Goal: Task Accomplishment & Management: Use online tool/utility

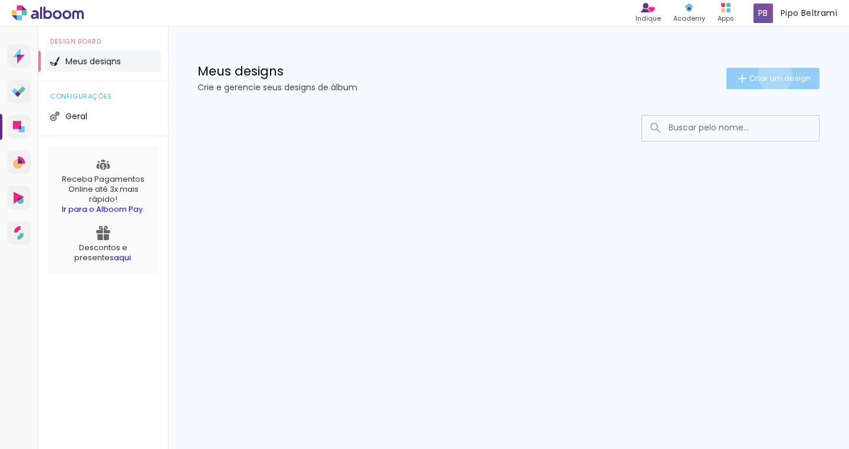
click at [773, 75] on span "Criar um design" at bounding box center [779, 78] width 61 height 8
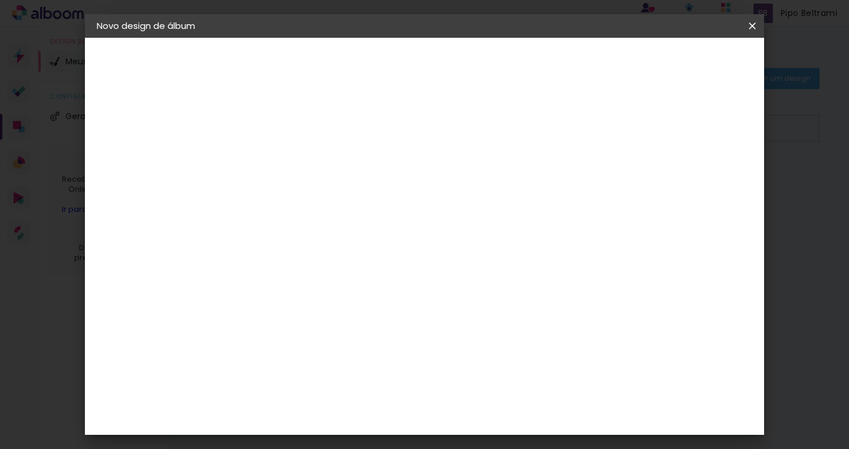
click at [289, 159] on input at bounding box center [289, 158] width 0 height 18
type input "Dayane & Lucas"
type paper-input "Dayane & Lucas"
click at [0, 0] on slot "Avançar" at bounding box center [0, 0] width 0 height 0
click at [0, 0] on slot "Tamanho Livre" at bounding box center [0, 0] width 0 height 0
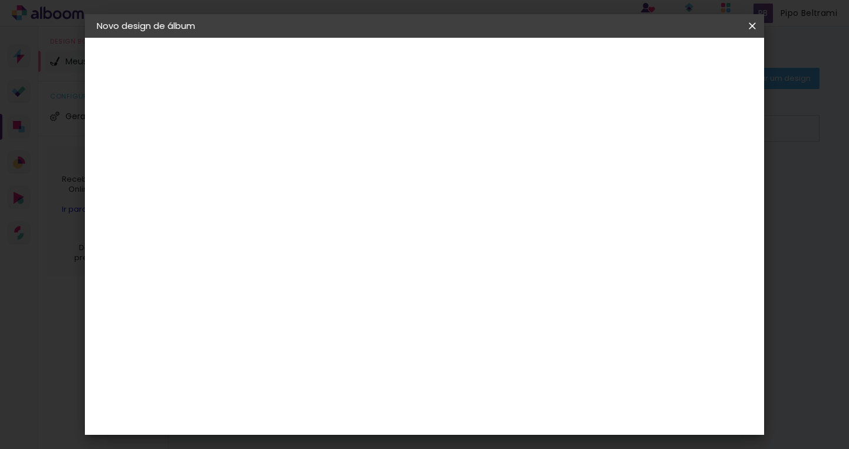
click at [0, 0] on slot "Avançar" at bounding box center [0, 0] width 0 height 0
click at [679, 66] on span "Iniciar design" at bounding box center [653, 62] width 54 height 8
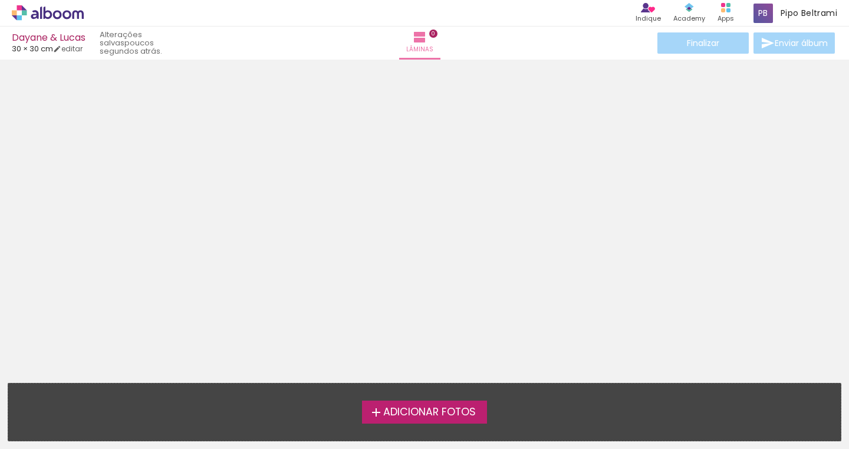
click at [445, 416] on span "Adicionar Fotos" at bounding box center [429, 412] width 93 height 11
click at [0, 0] on input "file" at bounding box center [0, 0] width 0 height 0
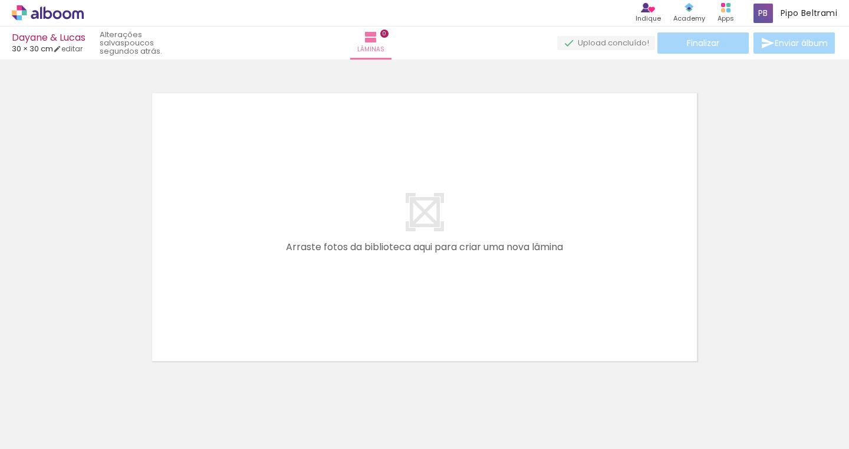
scroll to position [15, 0]
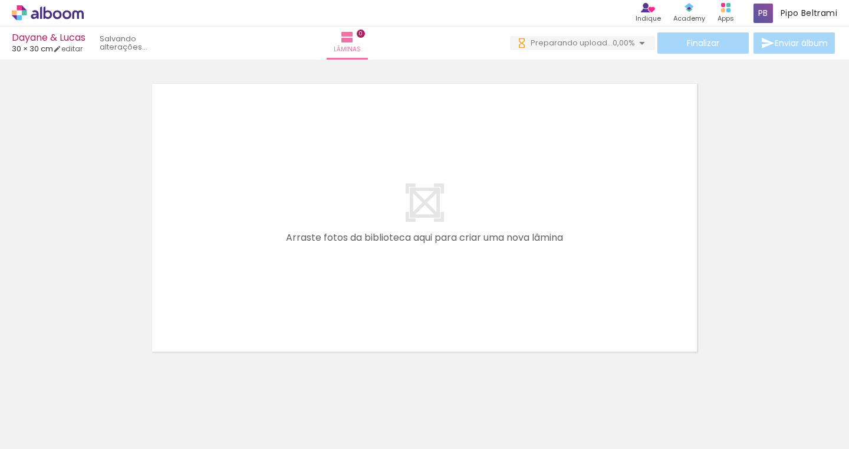
click at [605, 407] on div at bounding box center [580, 408] width 58 height 39
click at [800, 418] on div at bounding box center [797, 409] width 39 height 58
click at [835, 413] on div at bounding box center [836, 409] width 39 height 58
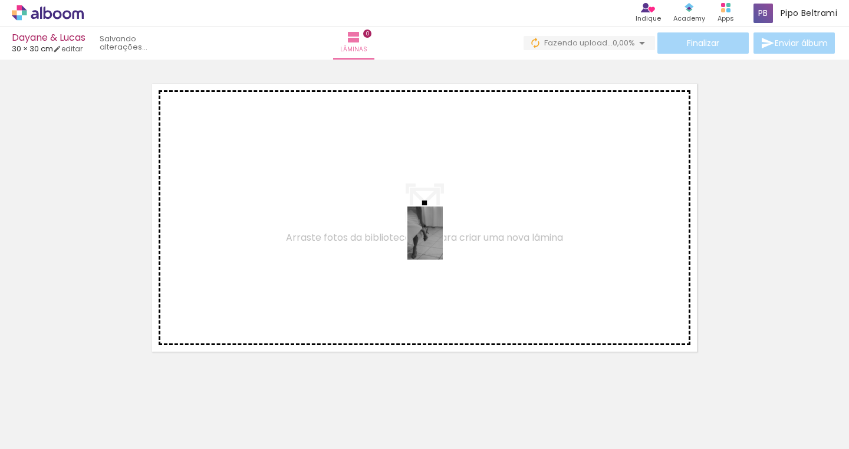
drag, startPoint x: 616, startPoint y: 422, endPoint x: 443, endPoint y: 242, distance: 249.3
click at [443, 242] on quentale-workspace at bounding box center [424, 224] width 849 height 449
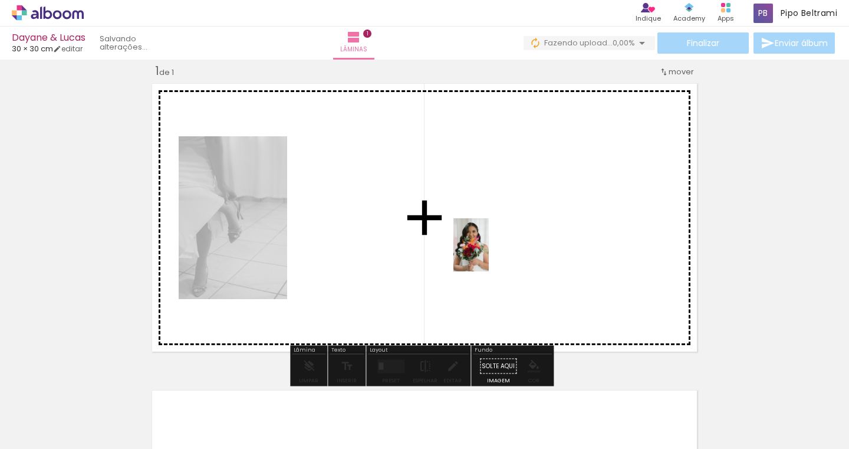
drag, startPoint x: 545, startPoint y: 413, endPoint x: 489, endPoint y: 252, distance: 171.0
click at [489, 252] on quentale-workspace at bounding box center [424, 224] width 849 height 449
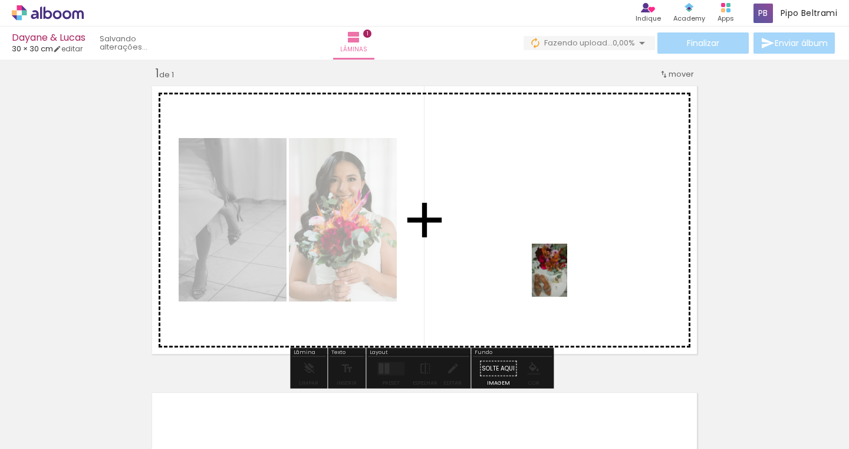
drag, startPoint x: 802, startPoint y: 422, endPoint x: 567, endPoint y: 277, distance: 276.9
click at [567, 277] on quentale-workspace at bounding box center [424, 224] width 849 height 449
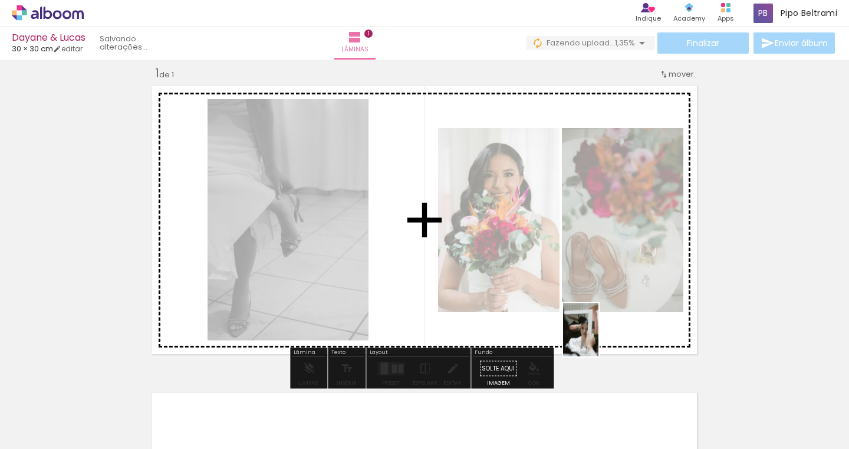
drag, startPoint x: 740, startPoint y: 422, endPoint x: 598, endPoint y: 338, distance: 165.1
click at [598, 338] on quentale-workspace at bounding box center [424, 224] width 849 height 449
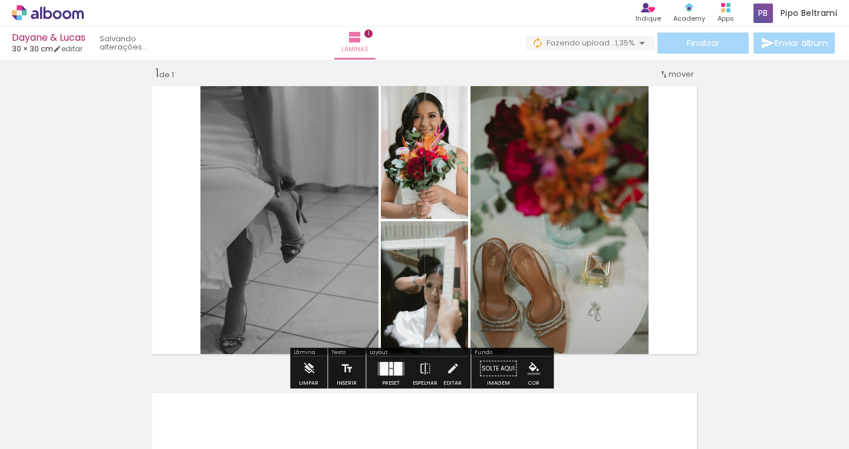
click at [641, 425] on quentale-thumb at bounding box center [670, 409] width 66 height 68
click at [675, 423] on div at bounding box center [669, 409] width 39 height 58
click at [555, 294] on quentale-photo at bounding box center [559, 219] width 178 height 277
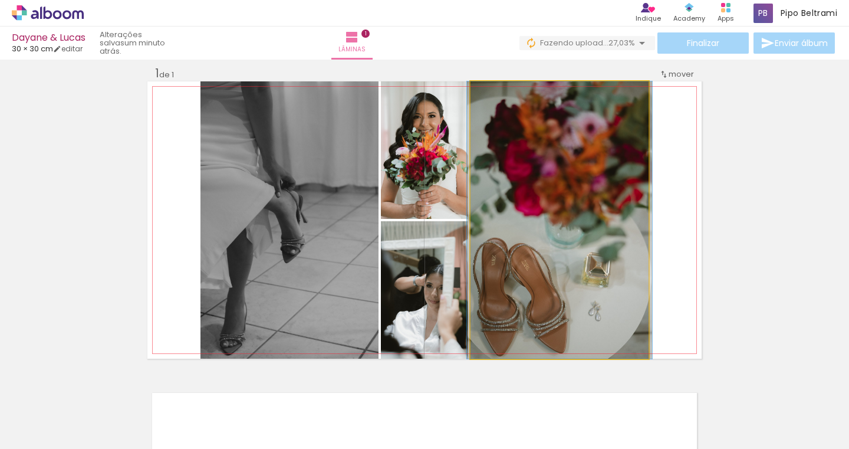
click at [544, 176] on quentale-photo at bounding box center [559, 219] width 178 height 277
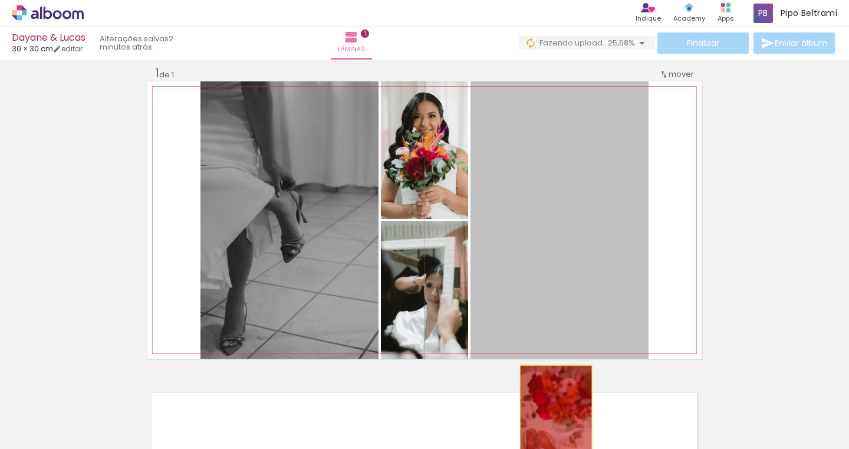
drag, startPoint x: 535, startPoint y: 238, endPoint x: 552, endPoint y: 421, distance: 184.1
click at [552, 421] on quentale-workspace at bounding box center [424, 224] width 849 height 449
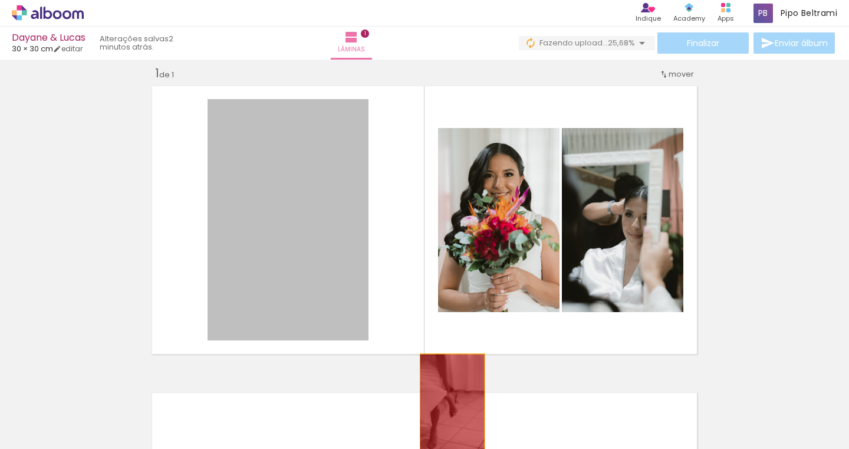
drag, startPoint x: 316, startPoint y: 241, endPoint x: 448, endPoint y: 402, distance: 208.7
click at [448, 402] on quentale-workspace at bounding box center [424, 224] width 849 height 449
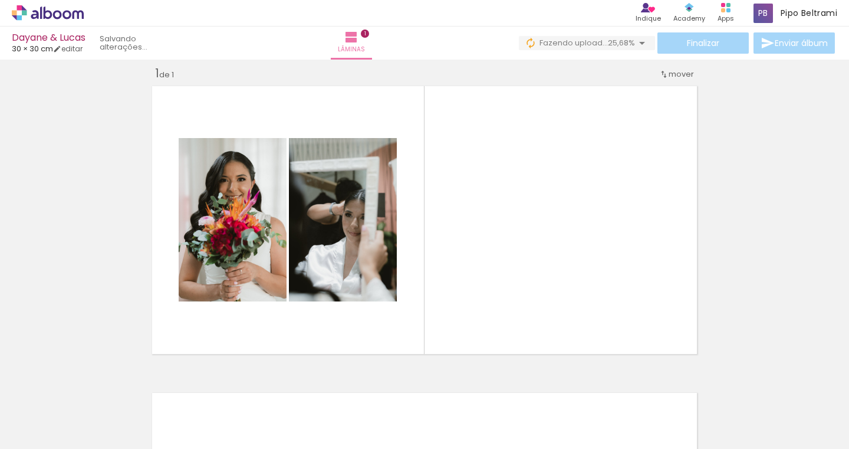
drag, startPoint x: 596, startPoint y: 422, endPoint x: 553, endPoint y: 334, distance: 97.3
click at [581, 386] on quentale-thumb at bounding box center [600, 409] width 66 height 68
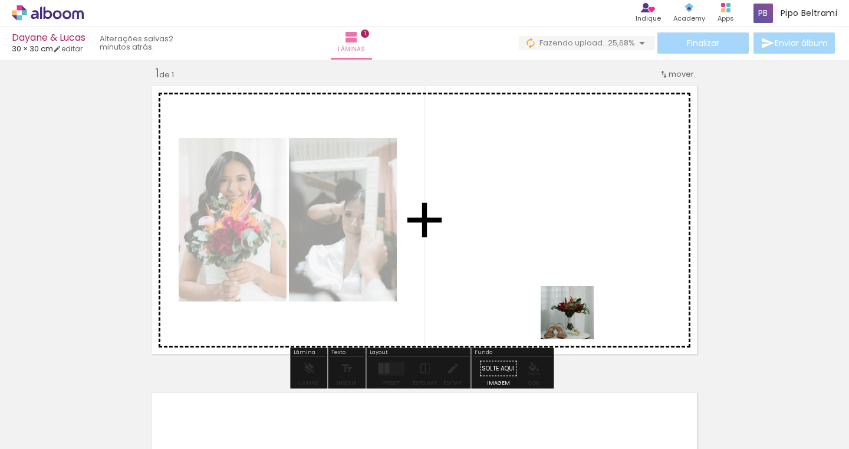
drag, startPoint x: 608, startPoint y: 415, endPoint x: 565, endPoint y: 239, distance: 181.6
click at [565, 239] on quentale-workspace at bounding box center [424, 224] width 849 height 449
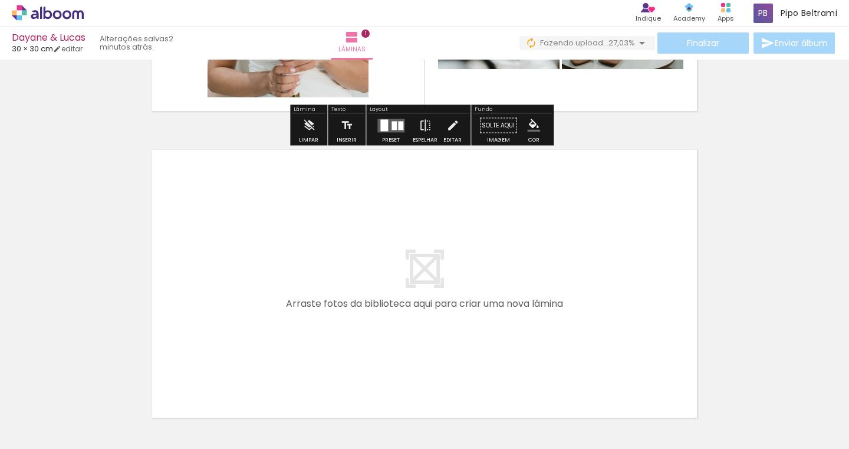
scroll to position [285, 0]
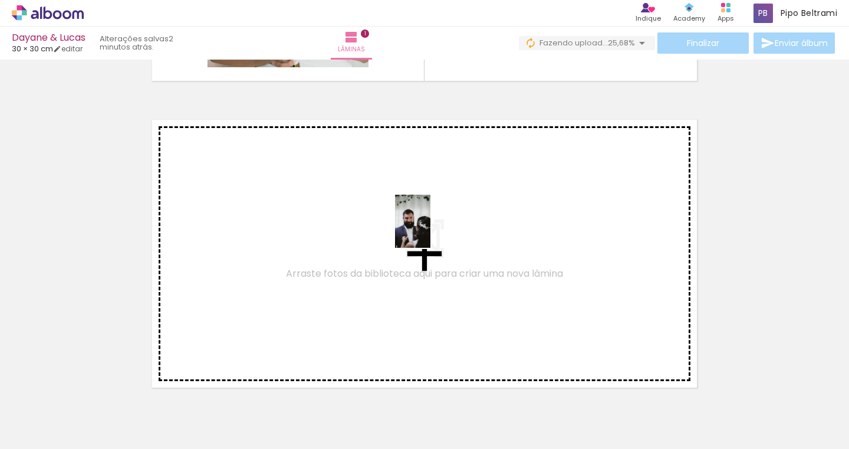
drag, startPoint x: 411, startPoint y: 409, endPoint x: 430, endPoint y: 230, distance: 179.7
click at [430, 230] on quentale-workspace at bounding box center [424, 224] width 849 height 449
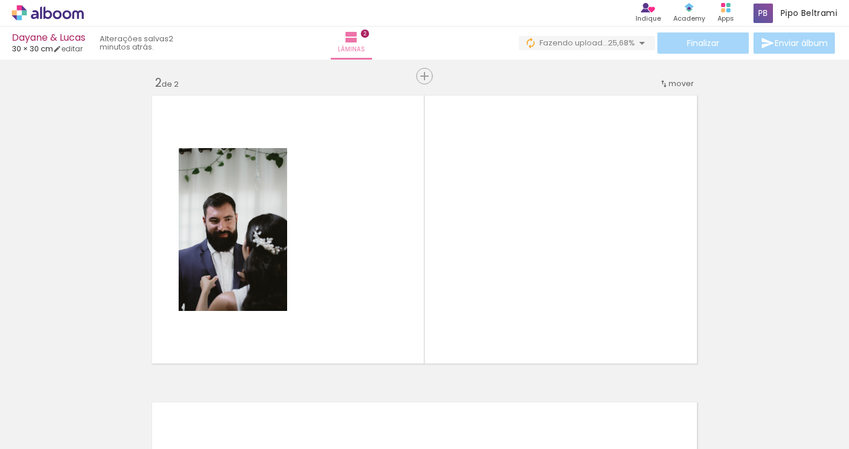
scroll to position [321, 0]
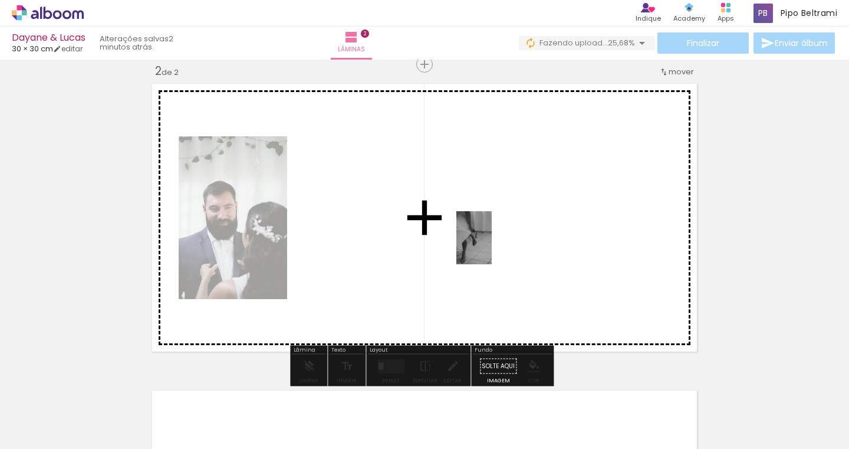
drag, startPoint x: 345, startPoint y: 412, endPoint x: 492, endPoint y: 246, distance: 221.0
click at [492, 246] on quentale-workspace at bounding box center [424, 224] width 849 height 449
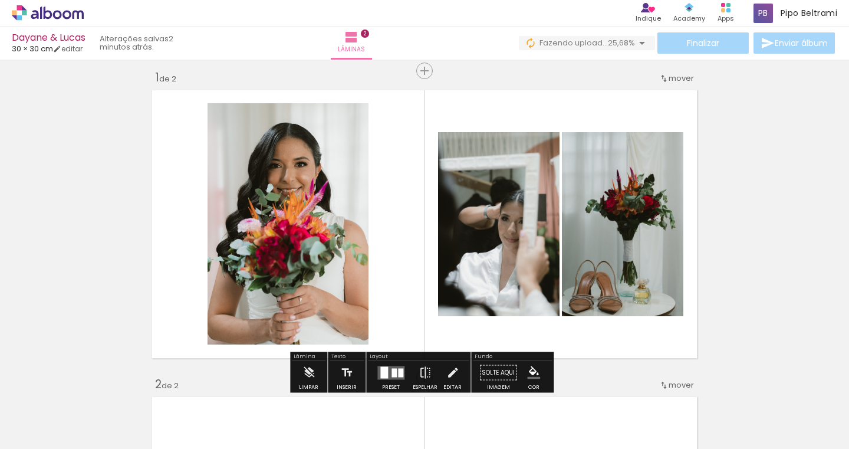
scroll to position [35, 0]
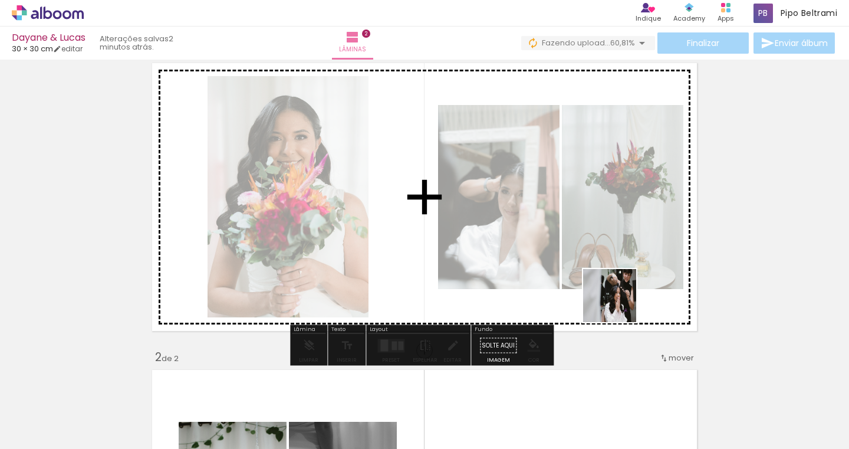
drag, startPoint x: 684, startPoint y: 422, endPoint x: 606, endPoint y: 284, distance: 158.4
click at [606, 284] on quentale-workspace at bounding box center [424, 224] width 849 height 449
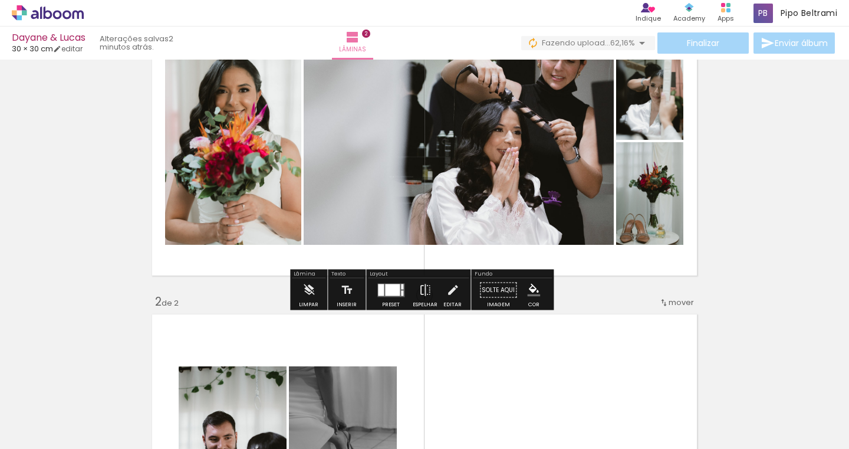
scroll to position [196, 0]
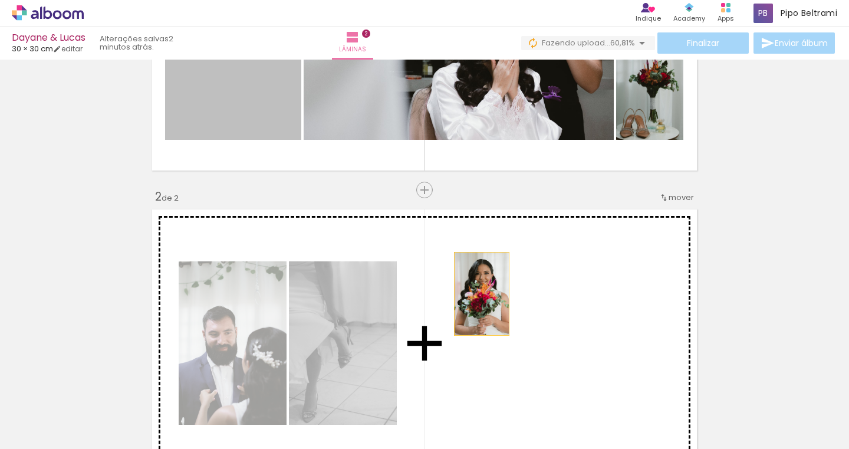
drag, startPoint x: 248, startPoint y: 103, endPoint x: 493, endPoint y: 294, distance: 311.2
click at [493, 294] on div "Inserir lâmina 1 de 2 Inserir lâmina 2 de 2" at bounding box center [424, 328] width 849 height 920
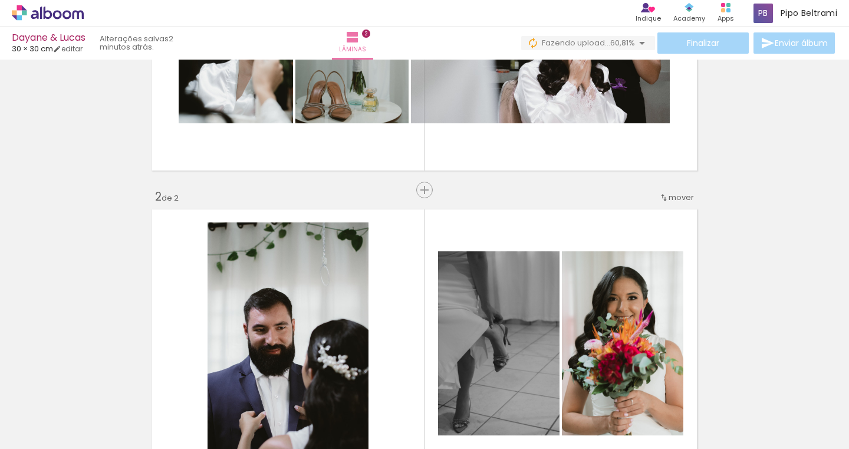
scroll to position [0, 0]
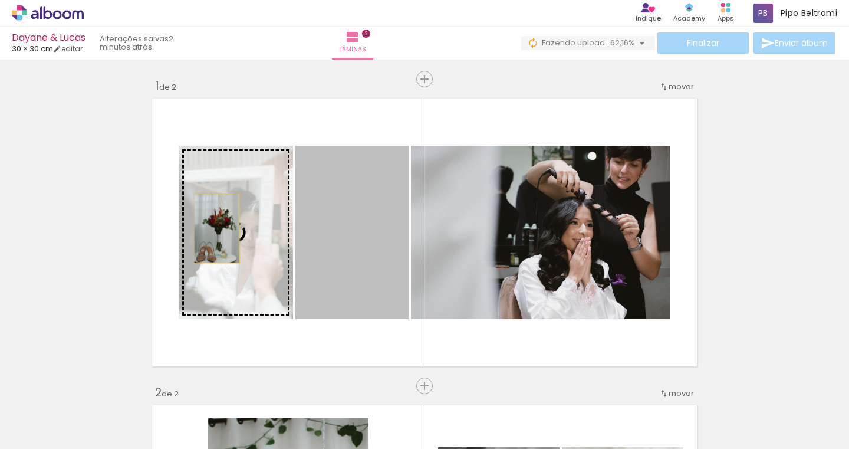
drag, startPoint x: 351, startPoint y: 241, endPoint x: 200, endPoint y: 225, distance: 151.8
click at [0, 0] on slot at bounding box center [0, 0] width 0 height 0
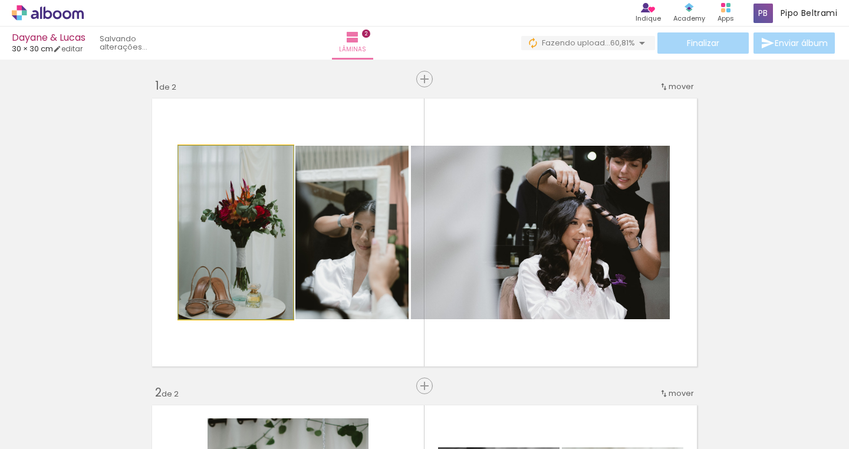
drag, startPoint x: 252, startPoint y: 247, endPoint x: 252, endPoint y: 234, distance: 13.0
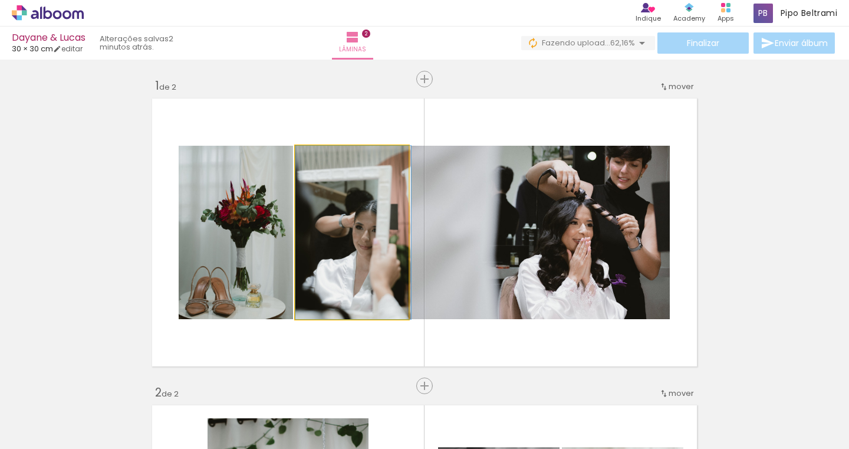
drag, startPoint x: 360, startPoint y: 259, endPoint x: 379, endPoint y: 256, distance: 18.5
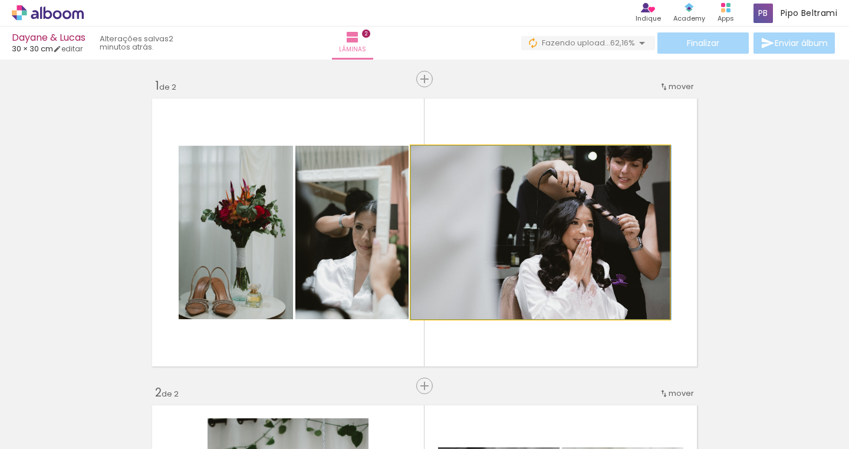
drag, startPoint x: 588, startPoint y: 274, endPoint x: 589, endPoint y: 268, distance: 6.0
drag, startPoint x: 590, startPoint y: 268, endPoint x: 606, endPoint y: 270, distance: 16.1
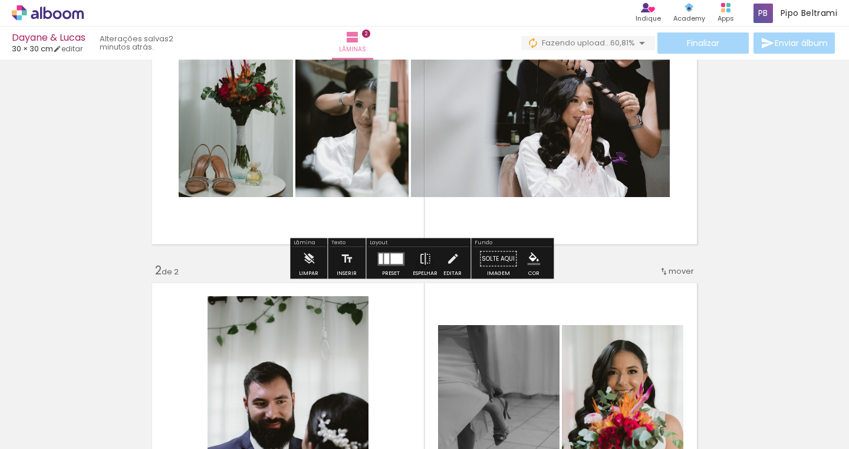
scroll to position [308, 0]
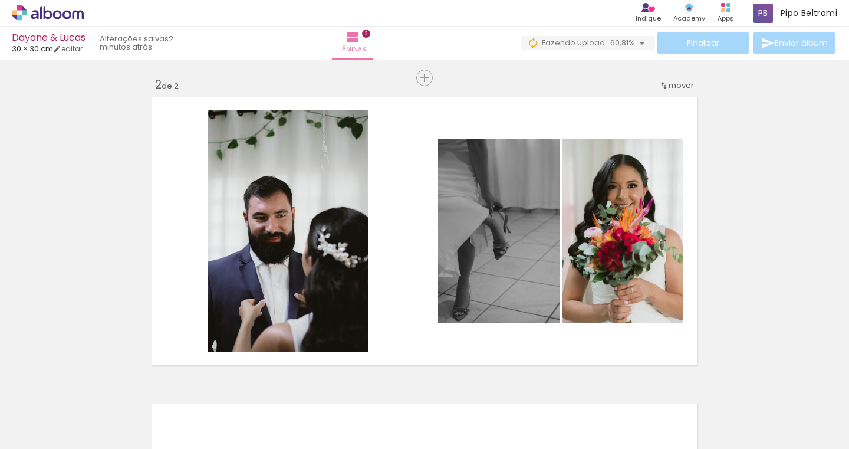
click at [745, 424] on div at bounding box center [732, 409] width 39 height 58
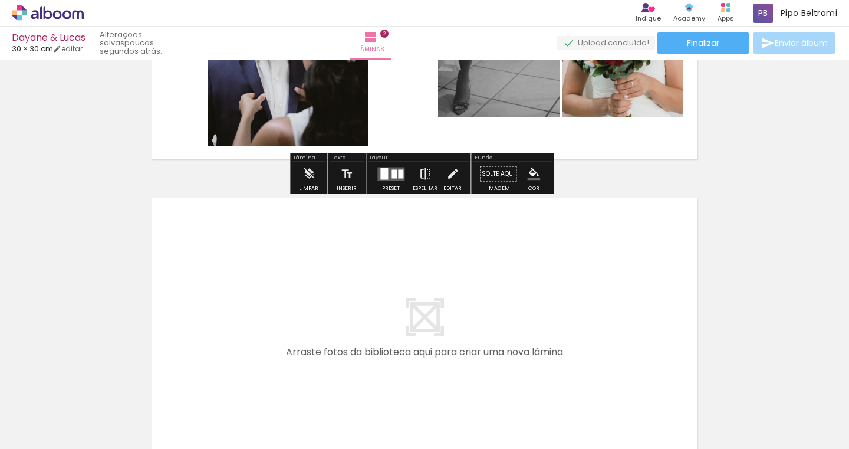
scroll to position [650, 0]
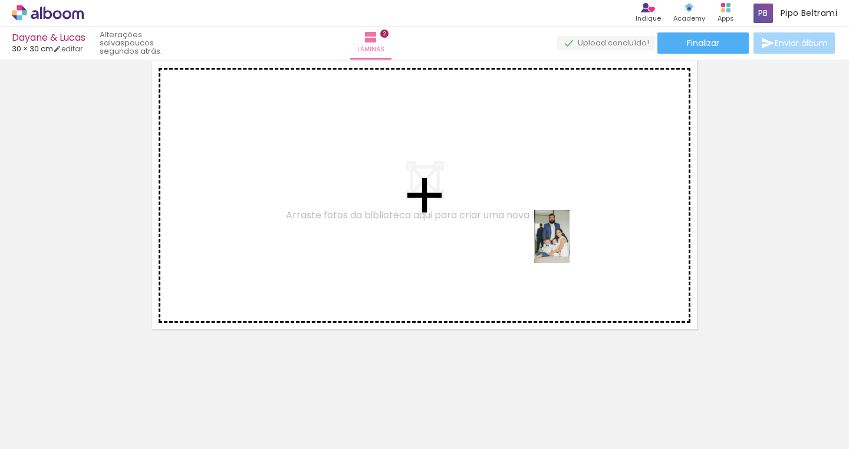
drag, startPoint x: 333, startPoint y: 416, endPoint x: 570, endPoint y: 245, distance: 291.8
click at [570, 245] on quentale-workspace at bounding box center [424, 224] width 849 height 449
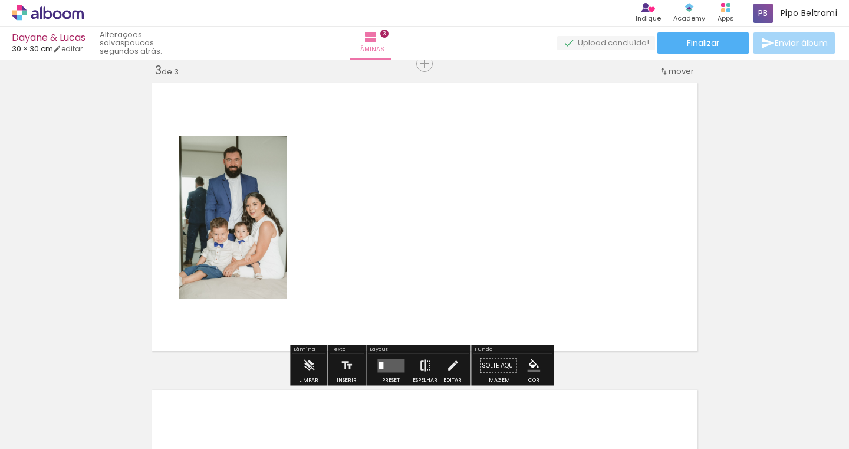
scroll to position [628, 0]
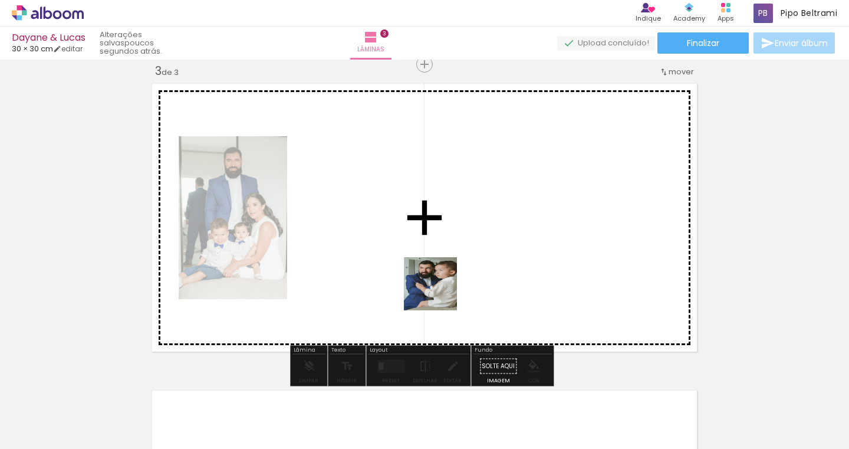
drag, startPoint x: 265, startPoint y: 414, endPoint x: 455, endPoint y: 277, distance: 235.2
click at [455, 277] on quentale-workspace at bounding box center [424, 224] width 849 height 449
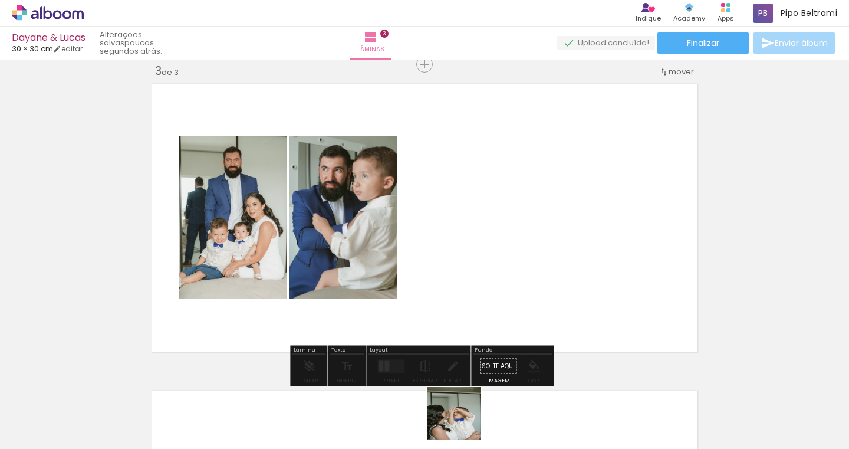
drag, startPoint x: 463, startPoint y: 422, endPoint x: 505, endPoint y: 248, distance: 179.0
click at [505, 248] on quentale-workspace at bounding box center [424, 224] width 849 height 449
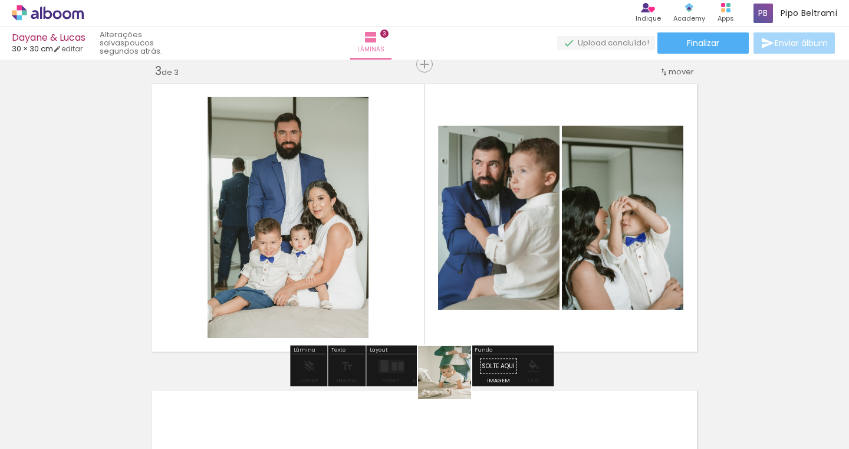
drag, startPoint x: 397, startPoint y: 417, endPoint x: 572, endPoint y: 307, distance: 206.9
click at [572, 307] on quentale-workspace at bounding box center [424, 224] width 849 height 449
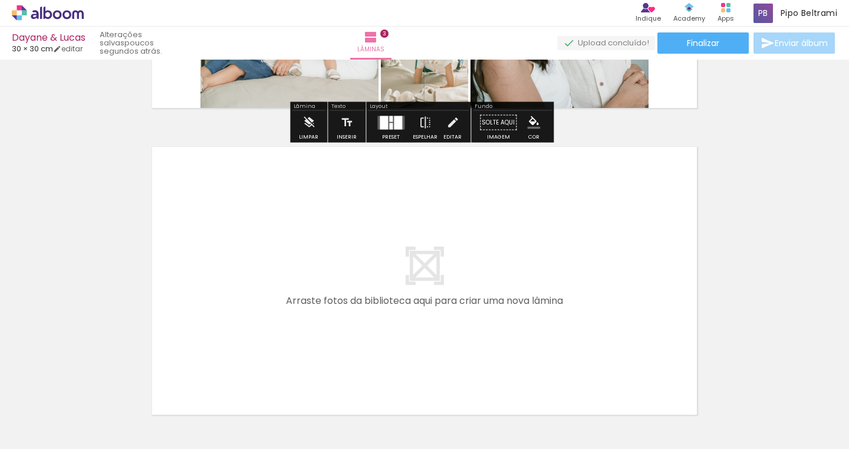
scroll to position [889, 0]
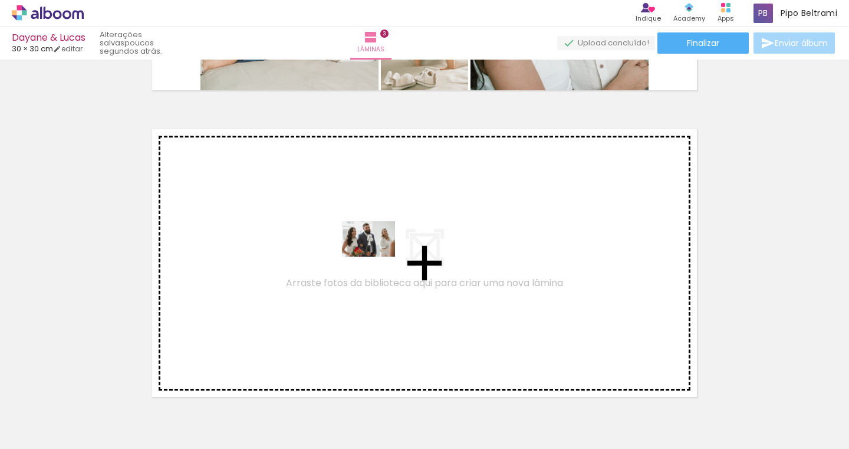
drag, startPoint x: 143, startPoint y: 401, endPoint x: 379, endPoint y: 255, distance: 276.7
click at [379, 255] on quentale-workspace at bounding box center [424, 224] width 849 height 449
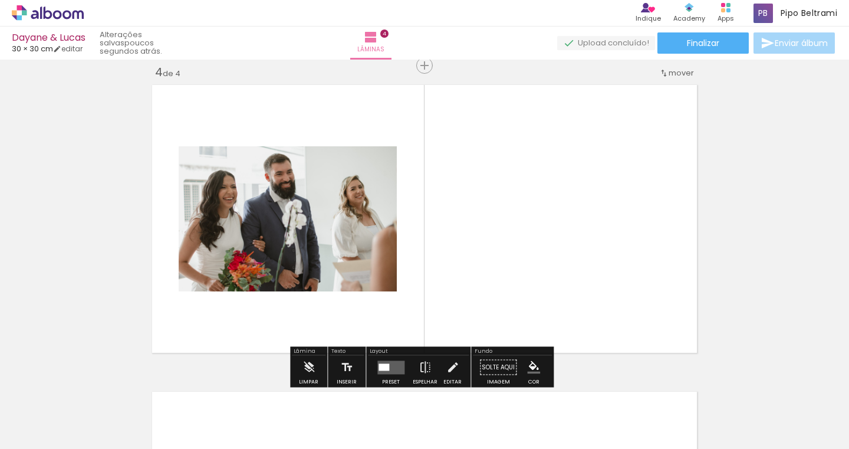
scroll to position [934, 0]
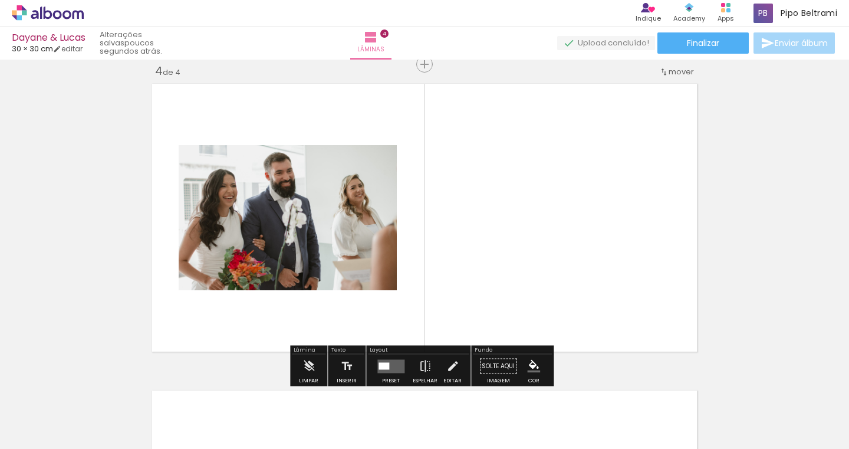
click at [136, 416] on div at bounding box center [123, 409] width 58 height 39
click at [145, 417] on div at bounding box center [123, 409] width 58 height 39
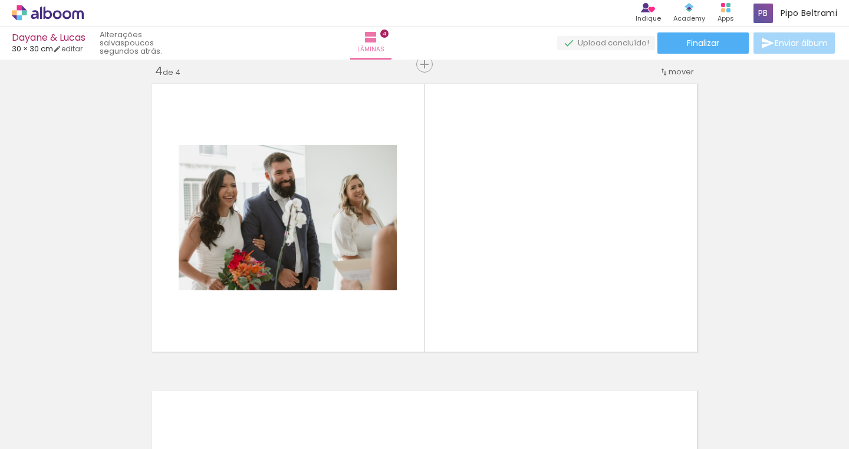
click at [198, 419] on div at bounding box center [189, 408] width 58 height 39
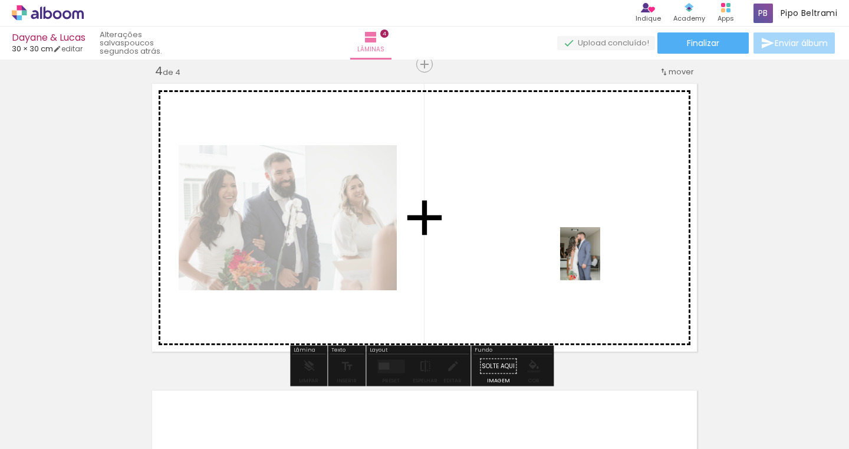
drag, startPoint x: 282, startPoint y: 423, endPoint x: 595, endPoint y: 262, distance: 352.5
click at [595, 262] on quentale-workspace at bounding box center [424, 224] width 849 height 449
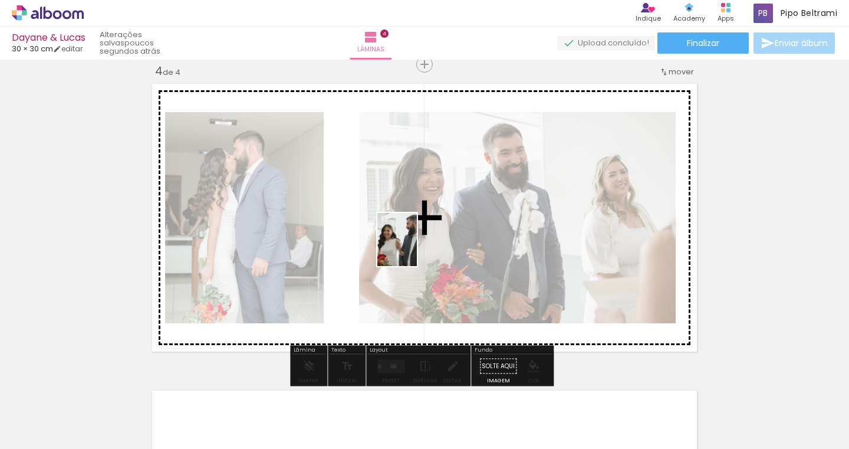
drag, startPoint x: 219, startPoint y: 420, endPoint x: 413, endPoint y: 248, distance: 258.5
click at [413, 248] on quentale-workspace at bounding box center [424, 224] width 849 height 449
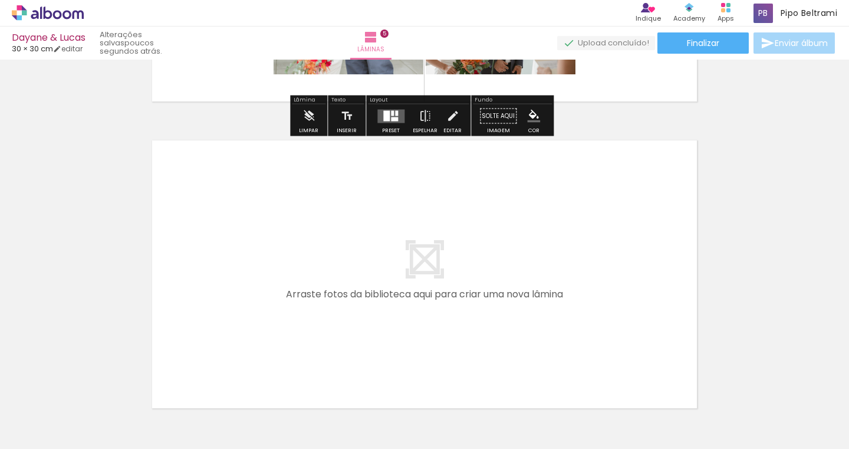
scroll to position [1519, 0]
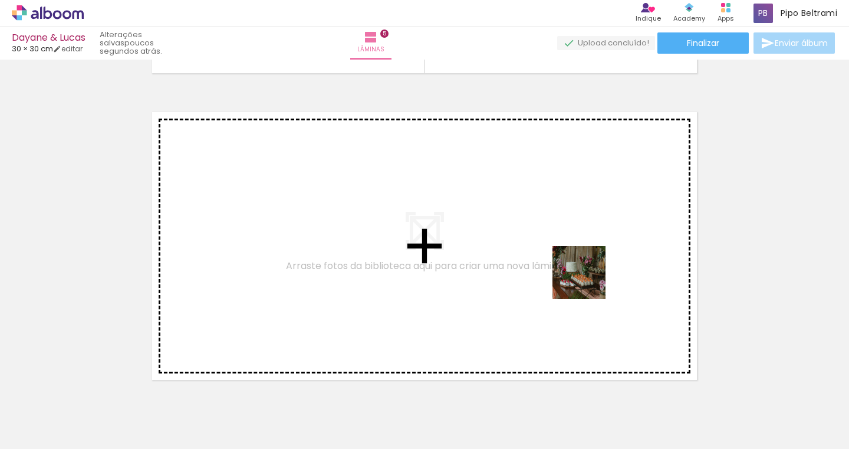
drag, startPoint x: 841, startPoint y: 415, endPoint x: 505, endPoint y: 233, distance: 382.0
click at [505, 233] on quentale-workspace at bounding box center [424, 224] width 849 height 449
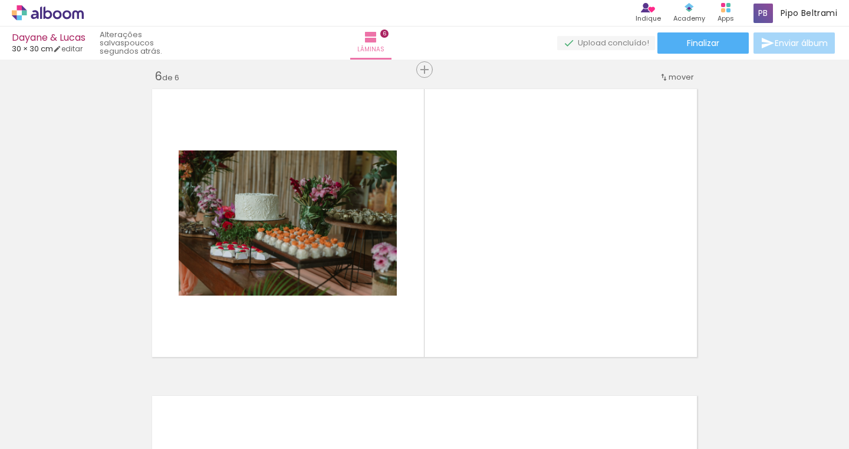
scroll to position [1548, 0]
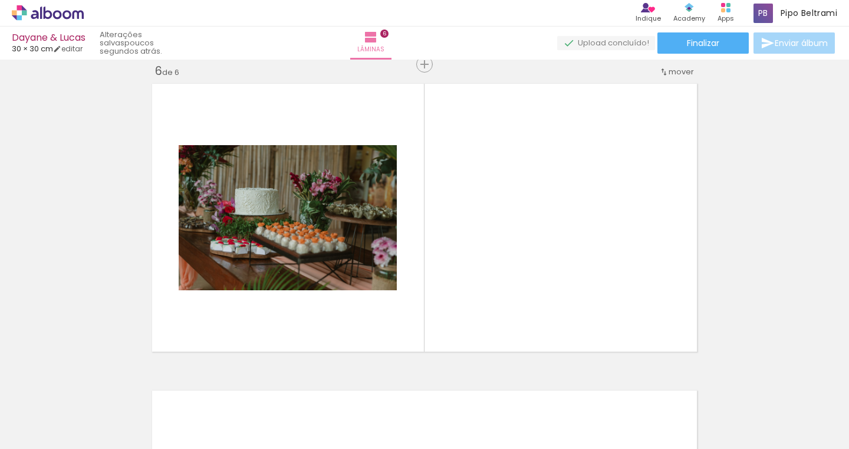
click at [189, 419] on div at bounding box center [185, 409] width 39 height 58
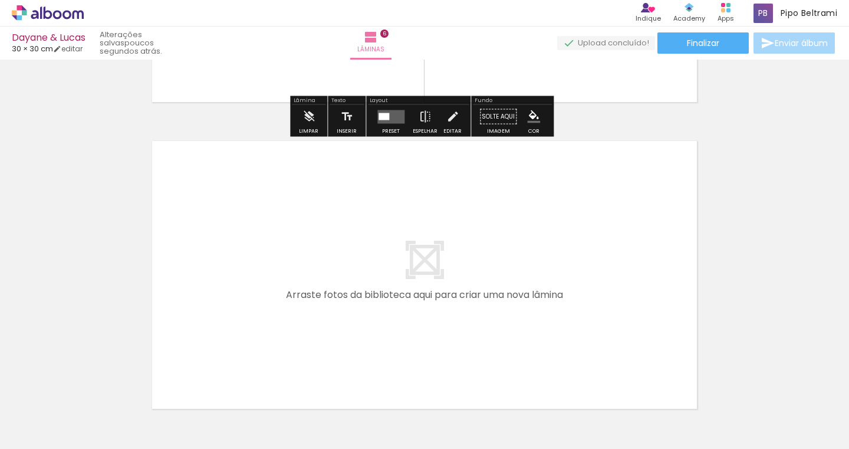
scroll to position [1799, 0]
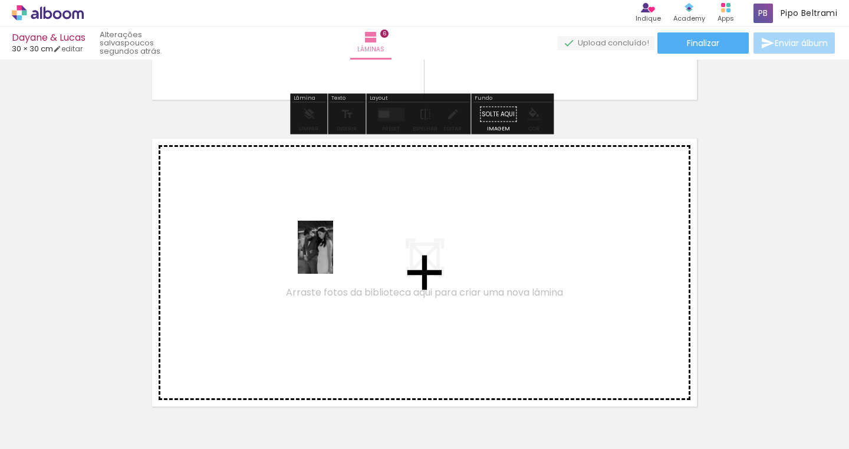
drag, startPoint x: 372, startPoint y: 416, endPoint x: 333, endPoint y: 255, distance: 165.0
click at [333, 255] on quentale-workspace at bounding box center [424, 224] width 849 height 449
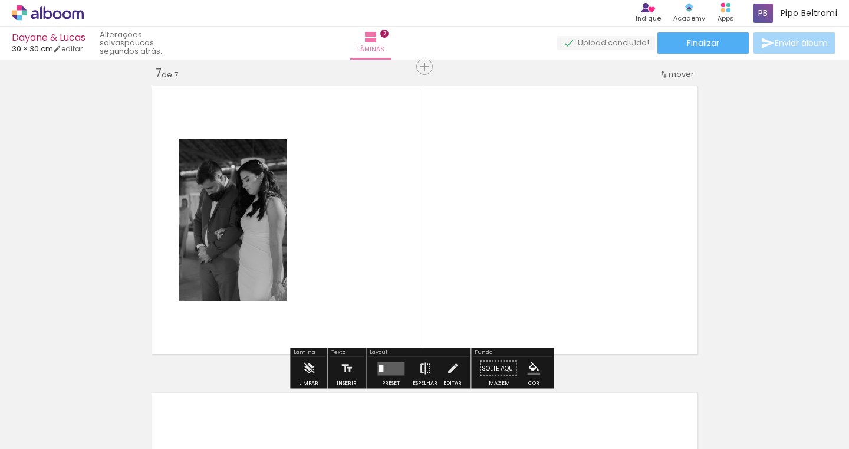
scroll to position [1854, 0]
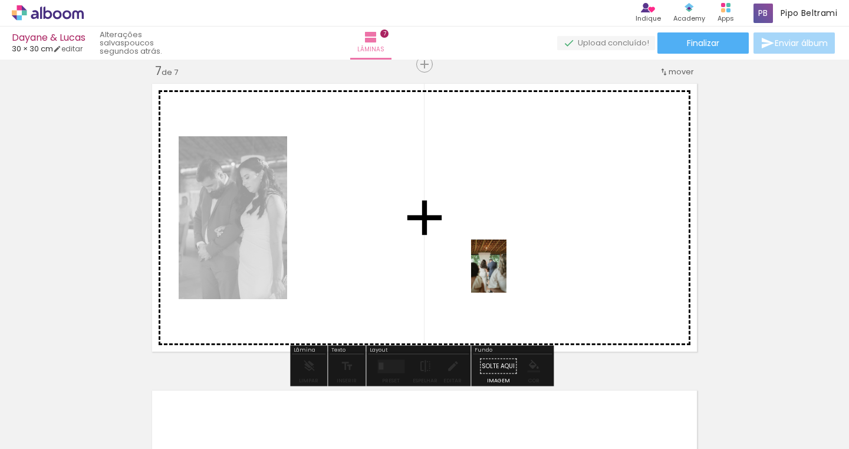
drag, startPoint x: 169, startPoint y: 422, endPoint x: 544, endPoint y: 268, distance: 405.3
click at [544, 268] on quentale-workspace at bounding box center [424, 224] width 849 height 449
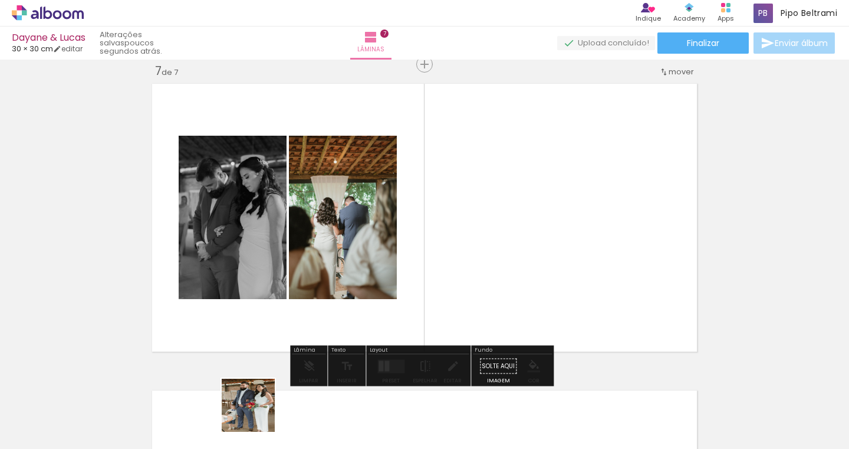
drag, startPoint x: 257, startPoint y: 414, endPoint x: 478, endPoint y: 299, distance: 248.7
click at [478, 299] on quentale-workspace at bounding box center [424, 224] width 849 height 449
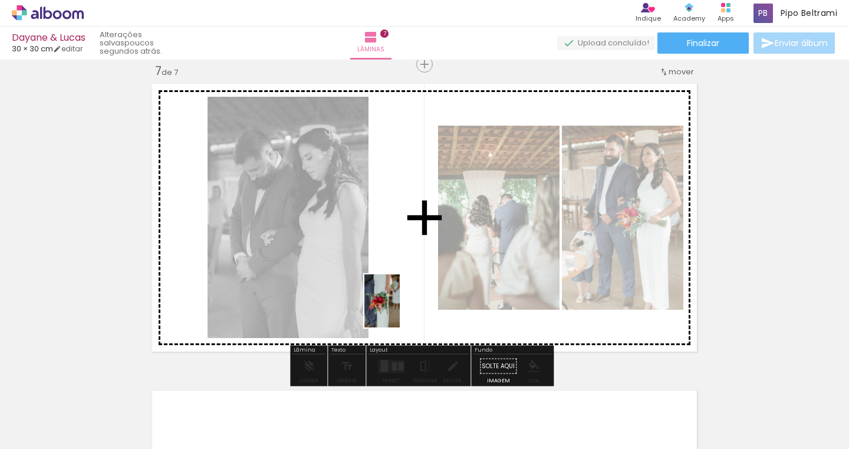
drag, startPoint x: 308, startPoint y: 424, endPoint x: 412, endPoint y: 284, distance: 174.5
click at [412, 284] on quentale-workspace at bounding box center [424, 224] width 849 height 449
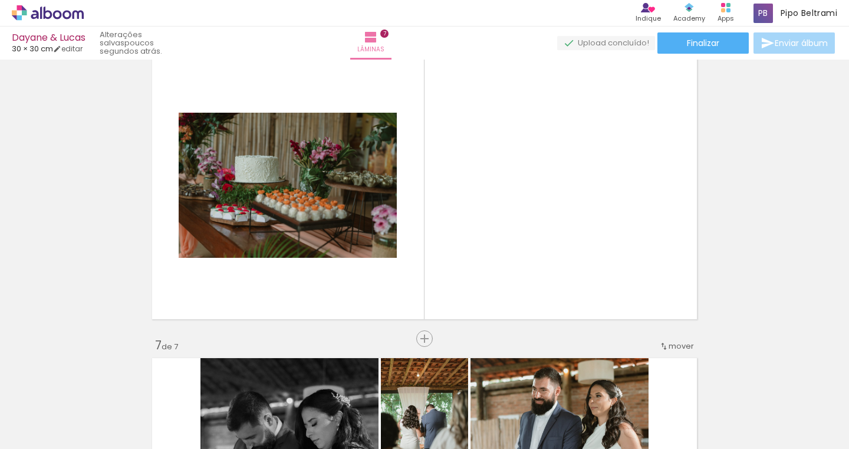
scroll to position [1550, 0]
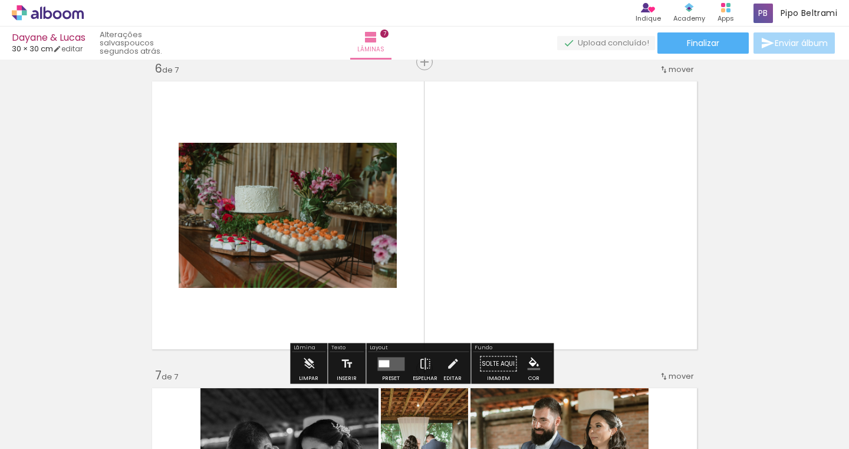
click at [498, 429] on div at bounding box center [492, 409] width 39 height 58
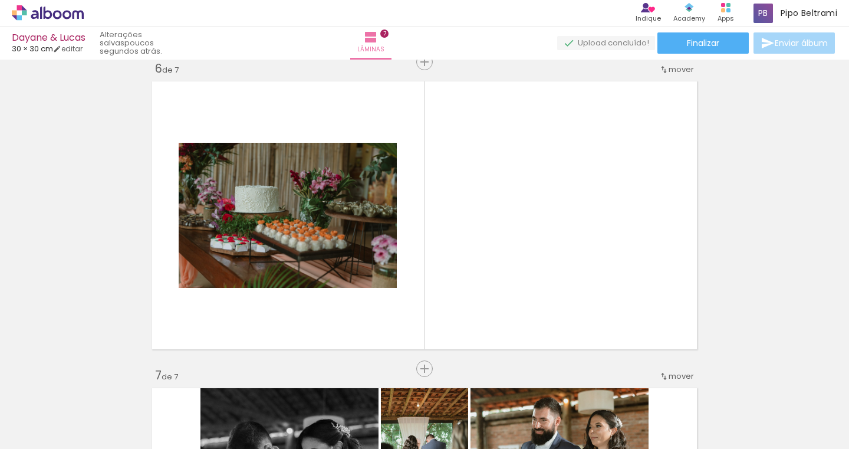
scroll to position [0, 2809]
drag, startPoint x: 426, startPoint y: 422, endPoint x: 522, endPoint y: 259, distance: 189.0
click at [522, 259] on quentale-workspace at bounding box center [424, 224] width 849 height 449
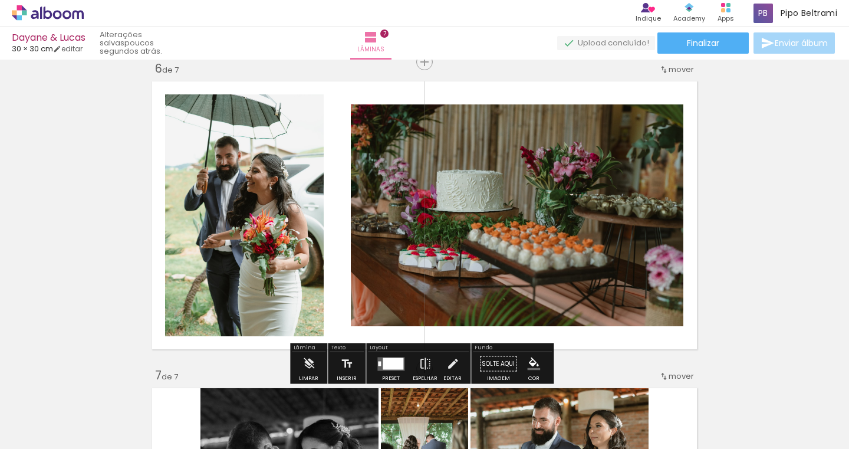
click at [597, 420] on div at bounding box center [610, 409] width 39 height 58
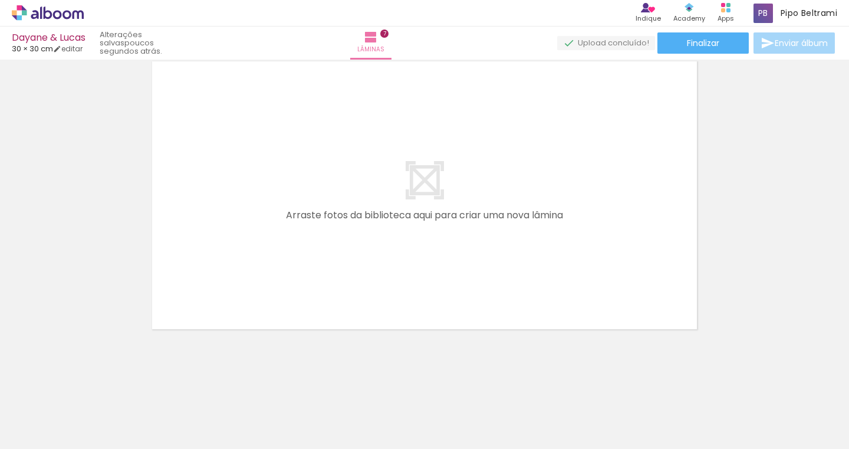
scroll to position [0, 3446]
drag, startPoint x: 308, startPoint y: 420, endPoint x: 333, endPoint y: 289, distance: 133.9
click at [333, 289] on quentale-workspace at bounding box center [424, 224] width 849 height 449
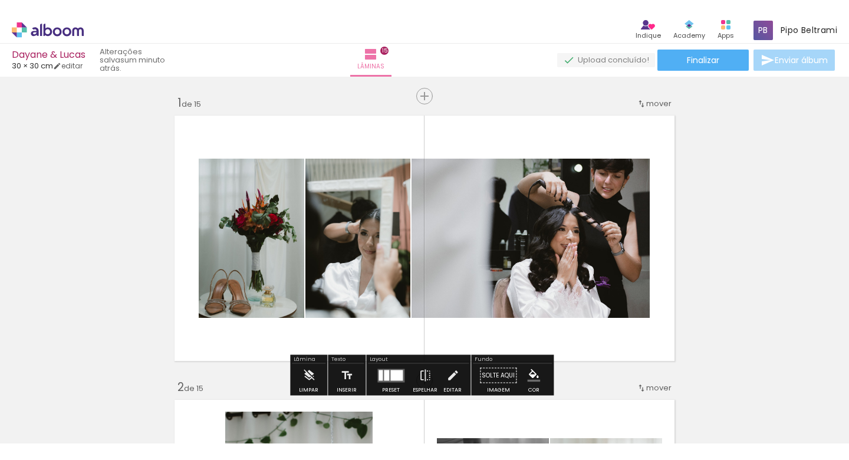
scroll to position [15, 0]
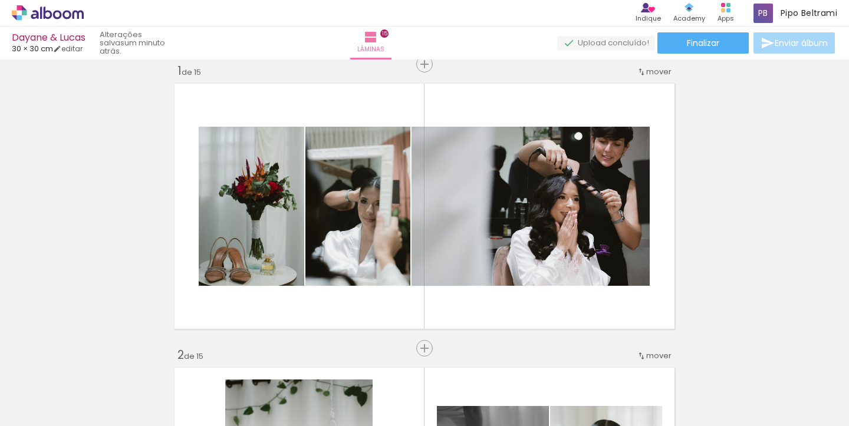
click at [361, 402] on div at bounding box center [366, 386] width 39 height 58
click at [488, 393] on div at bounding box center [499, 386] width 58 height 39
click at [778, 403] on div at bounding box center [763, 386] width 58 height 39
click at [371, 394] on div at bounding box center [366, 386] width 39 height 58
click at [219, 397] on div at bounding box center [234, 386] width 39 height 58
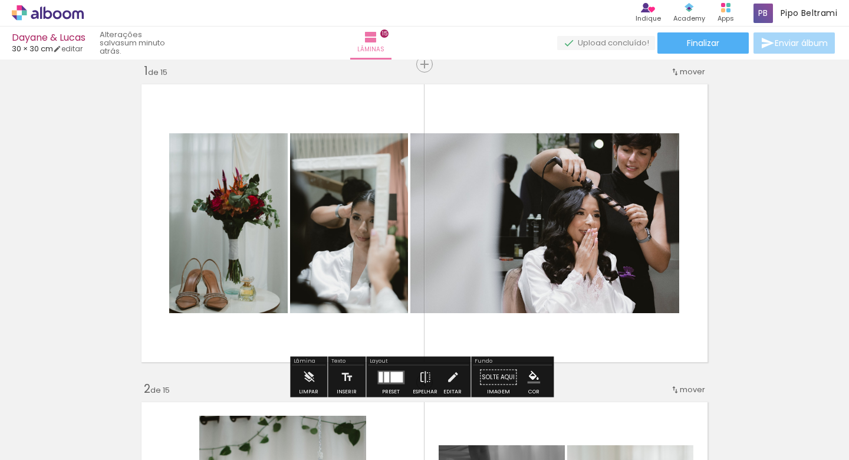
click at [377, 430] on div at bounding box center [366, 420] width 39 height 58
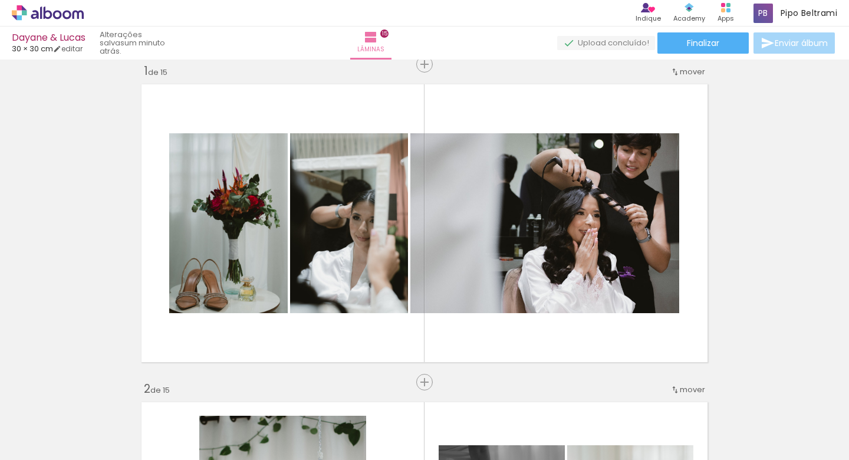
scroll to position [0, 4126]
